Goal: Transaction & Acquisition: Purchase product/service

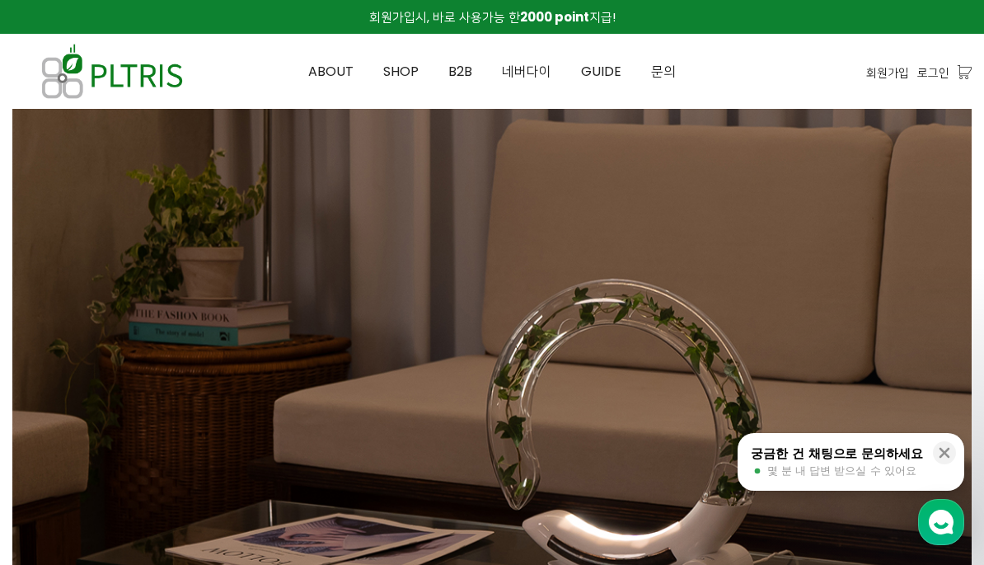
click at [393, 61] on link "SHOP" at bounding box center [401, 72] width 65 height 74
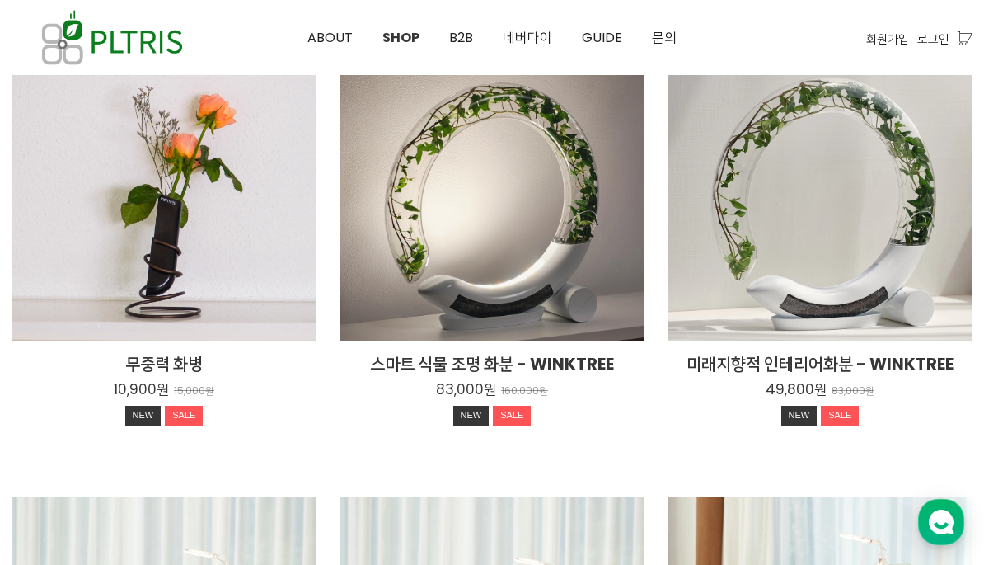
scroll to position [242, 0]
click at [736, 354] on h2 "미래지향적 인테리어화분 - WINKTREE" at bounding box center [820, 364] width 303 height 23
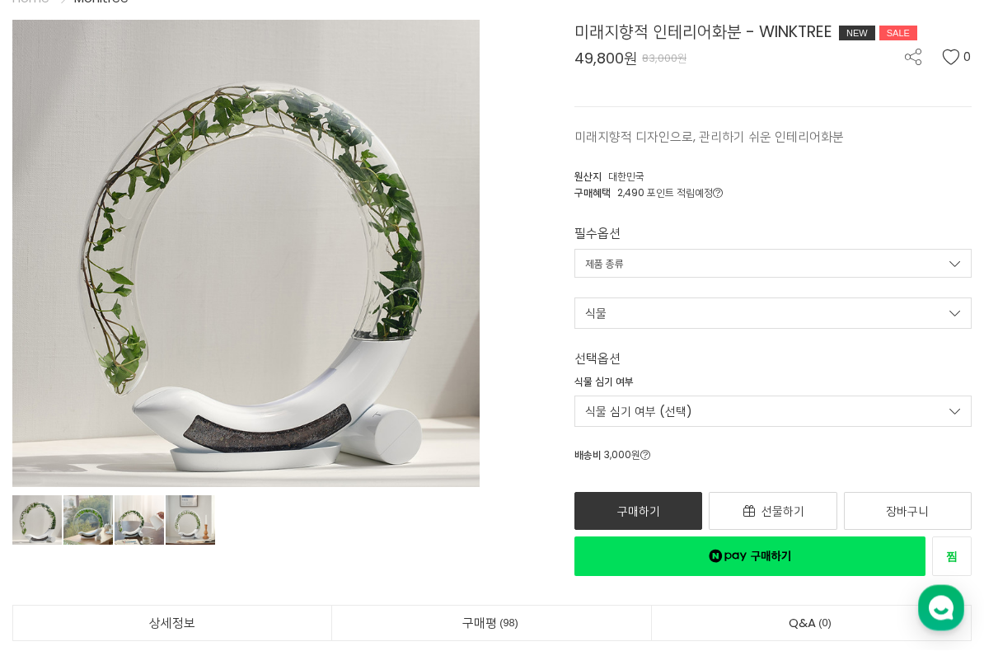
scroll to position [132, 0]
click at [617, 317] on link "식물" at bounding box center [773, 313] width 397 height 31
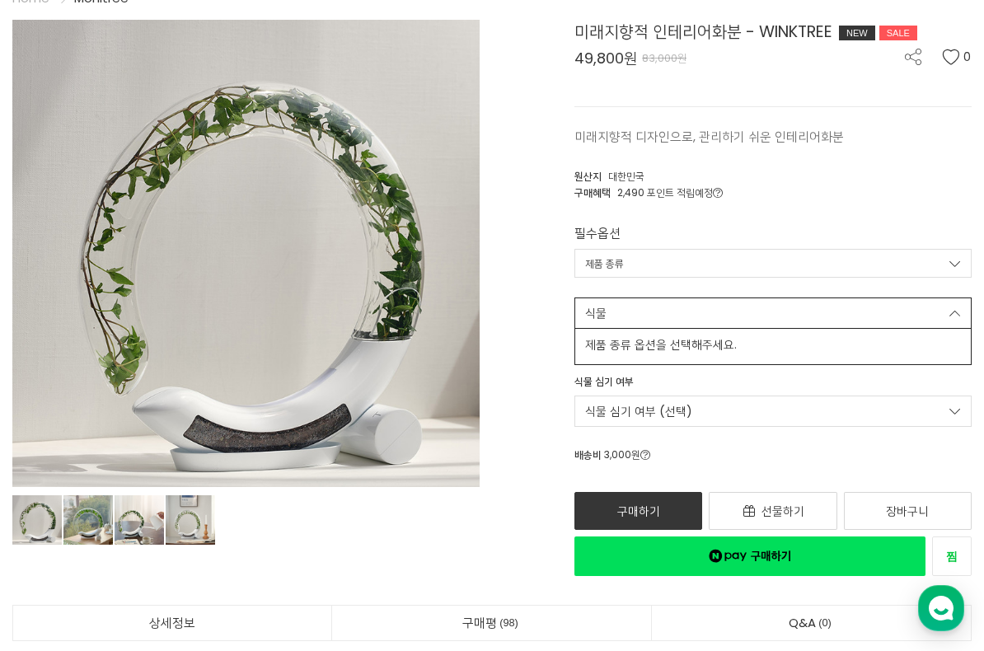
click at [622, 256] on div at bounding box center [492, 325] width 984 height 651
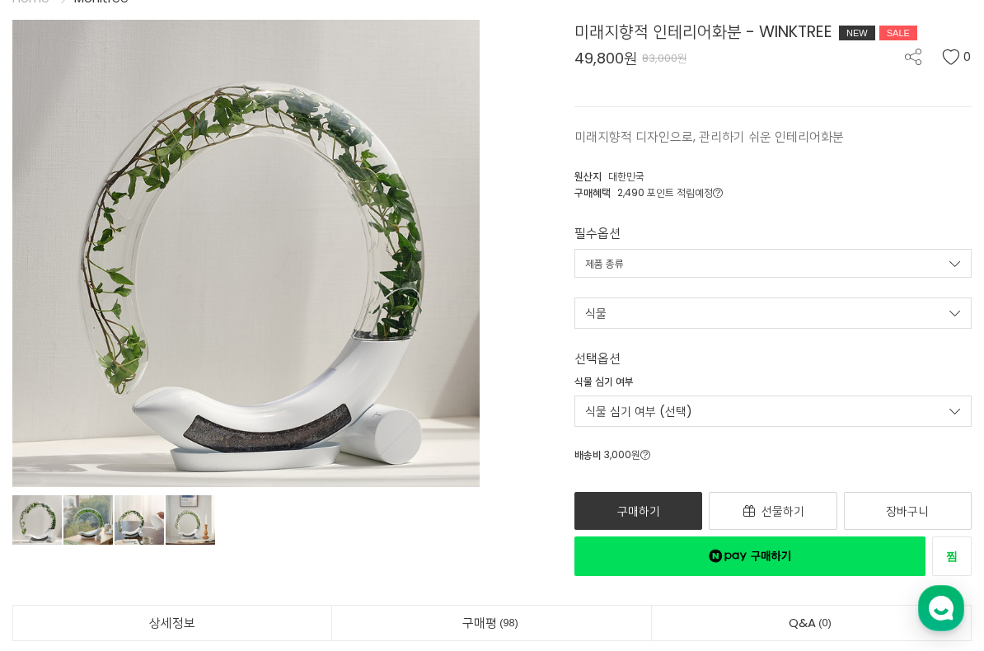
click at [655, 268] on link "제품 종류" at bounding box center [773, 263] width 397 height 29
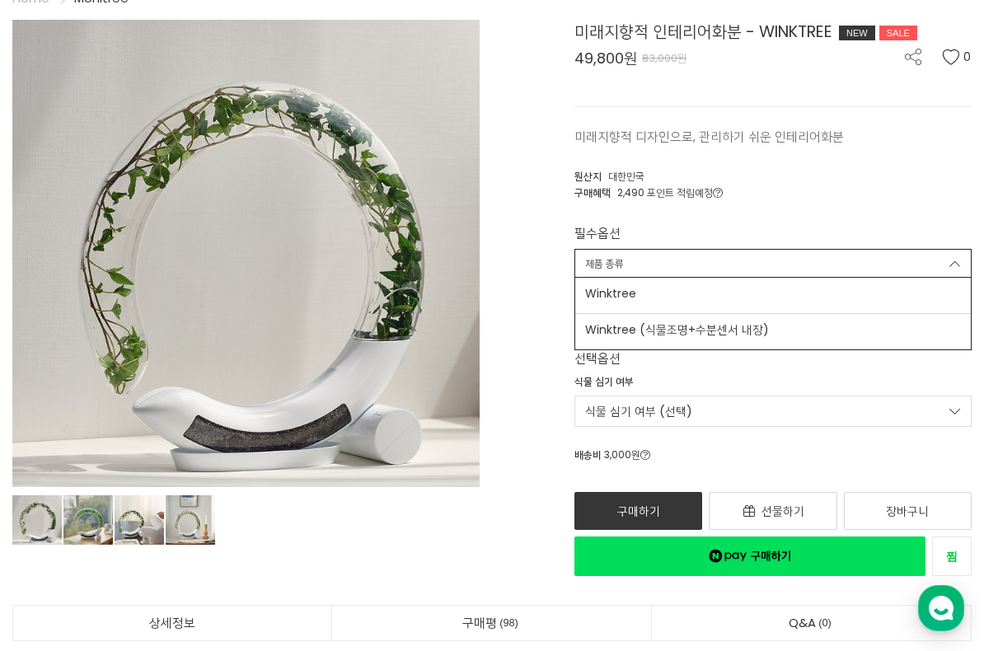
click at [706, 325] on span "Winktree (식물조명+수분센서 내장)" at bounding box center [773, 330] width 376 height 17
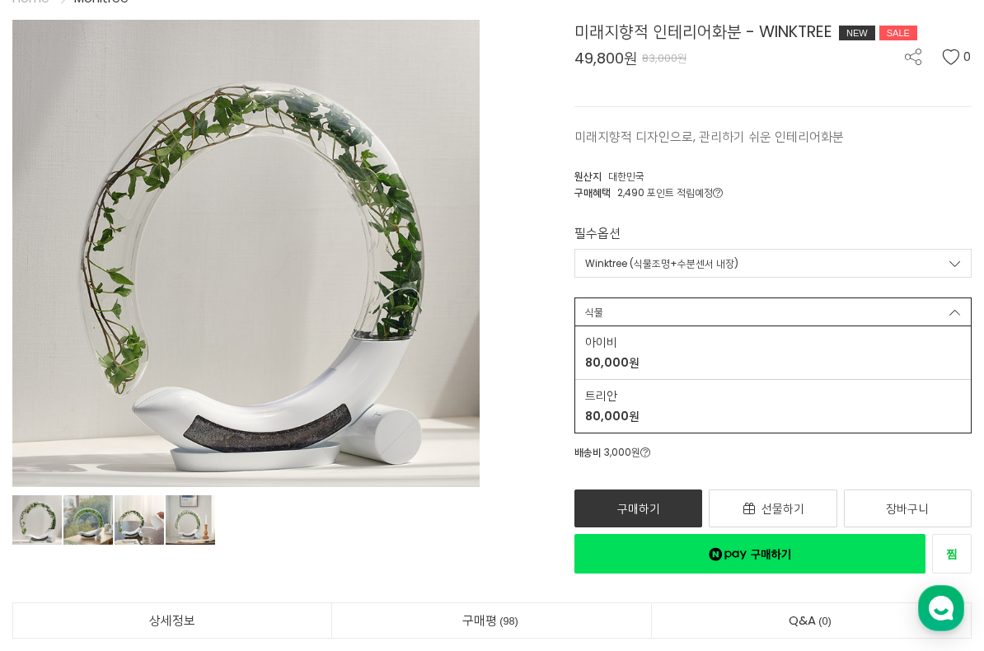
click at [671, 261] on link "Winktree (식물조명+수분센서 내장)" at bounding box center [773, 263] width 397 height 29
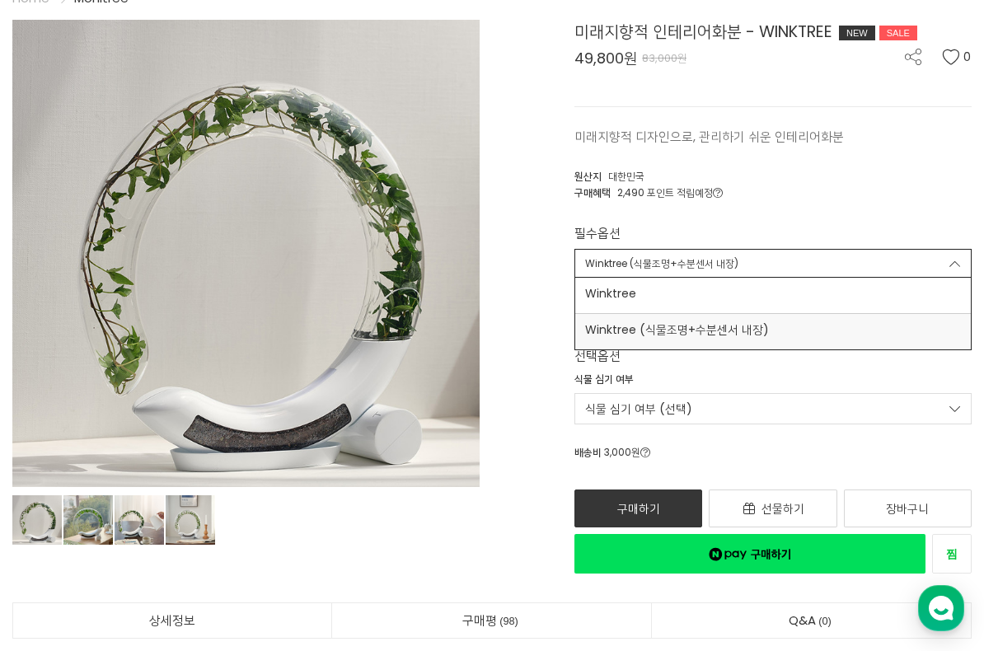
click at [691, 287] on span "Winktree" at bounding box center [773, 293] width 376 height 17
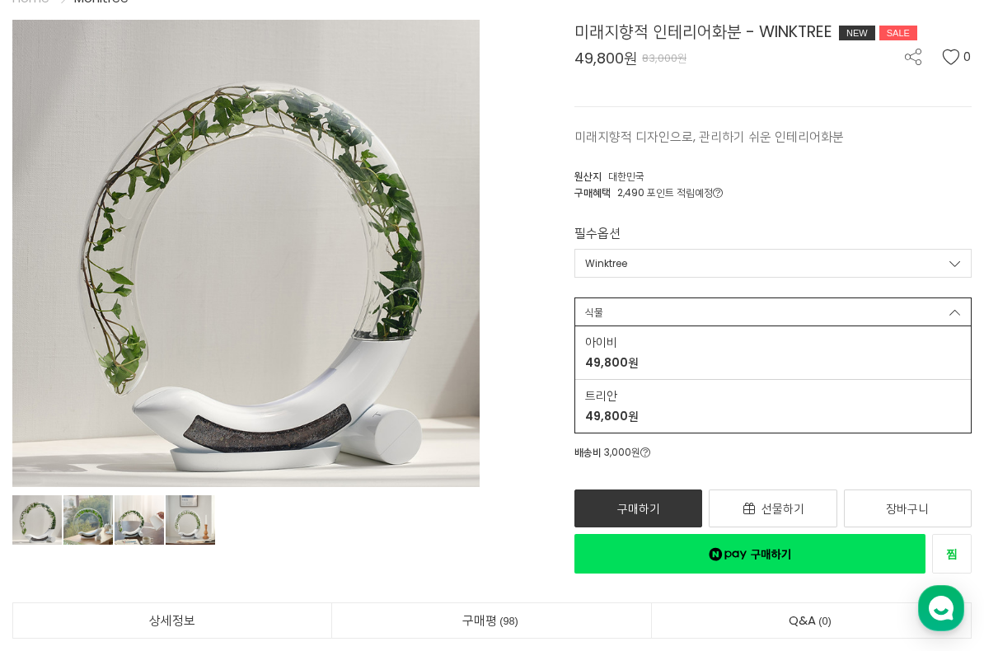
click at [724, 359] on div "아이비 49,800원" at bounding box center [773, 353] width 376 height 38
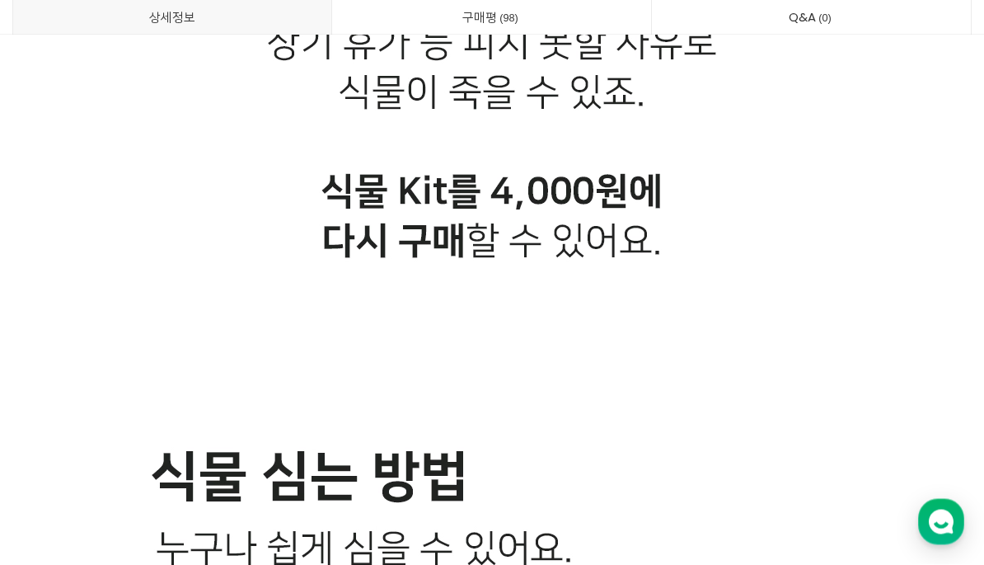
scroll to position [23980, 0]
